Goal: Use online tool/utility: Utilize a website feature to perform a specific function

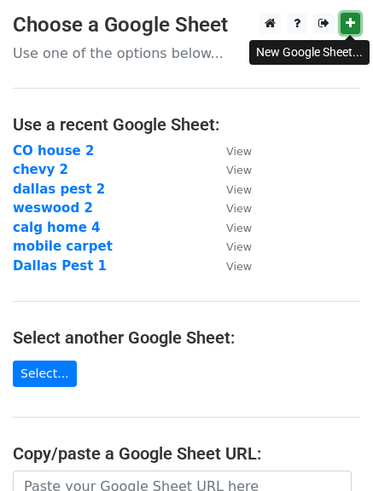
click at [353, 29] on icon at bounding box center [350, 23] width 9 height 12
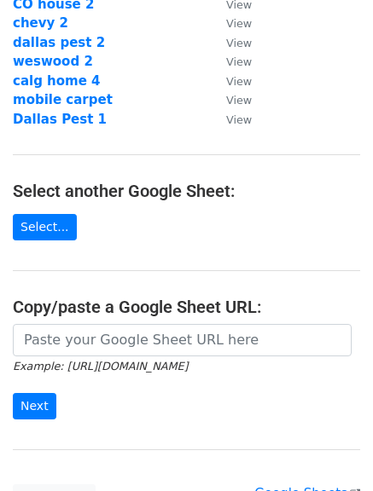
scroll to position [232, 0]
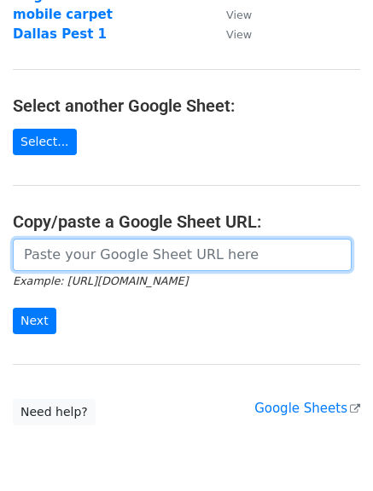
click at [196, 250] on input "url" at bounding box center [182, 255] width 339 height 32
paste input "https://docs.google.com/spreadsheets/d/1KyrYPwpU8ofABvjwlJ4-aOXUFVb_hP9IWRrDcDD…"
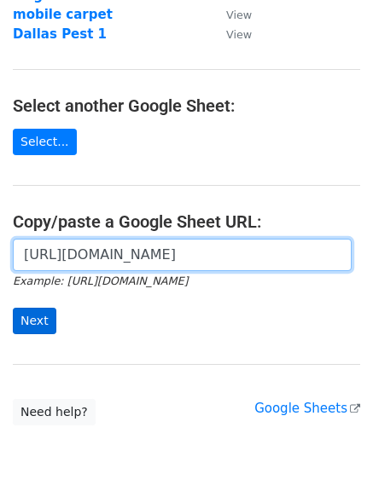
type input "https://docs.google.com/spreadsheets/d/1KyrYPwpU8ofABvjwlJ4-aOXUFVb_hP9IWRrDcDD…"
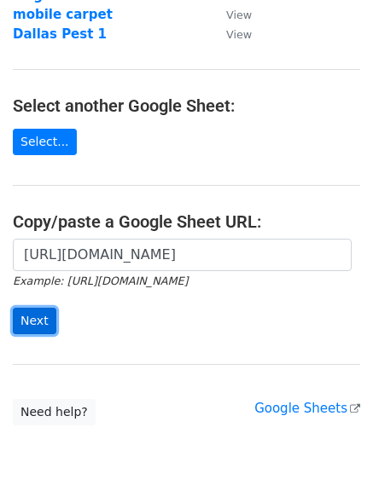
click at [17, 314] on input "Next" at bounding box center [35, 321] width 44 height 26
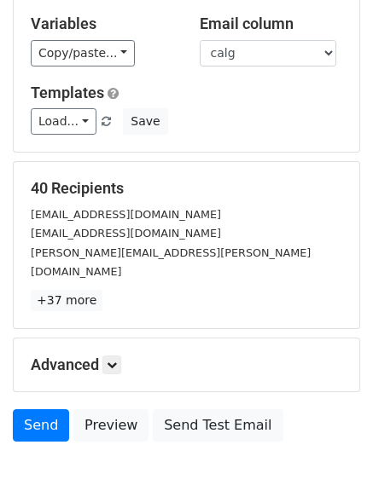
scroll to position [171, 0]
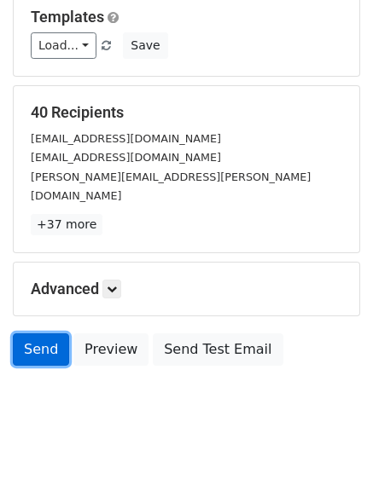
click at [32, 334] on link "Send" at bounding box center [41, 350] width 56 height 32
